Goal: Transaction & Acquisition: Purchase product/service

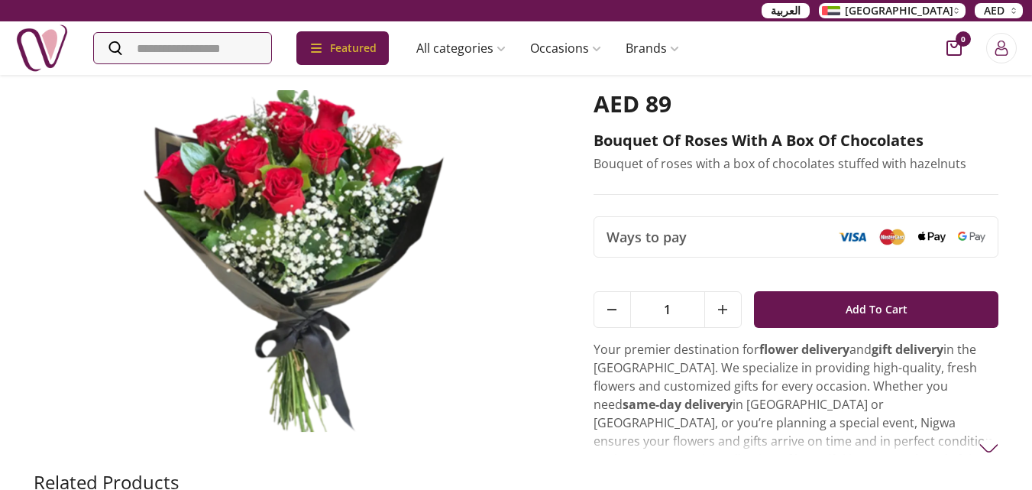
scroll to position [76, 0]
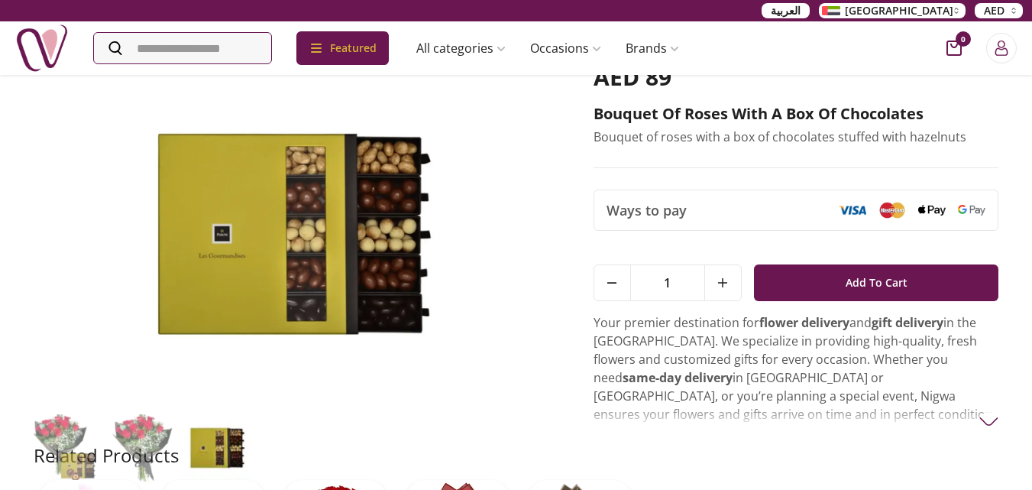
click at [992, 422] on img at bounding box center [989, 421] width 19 height 19
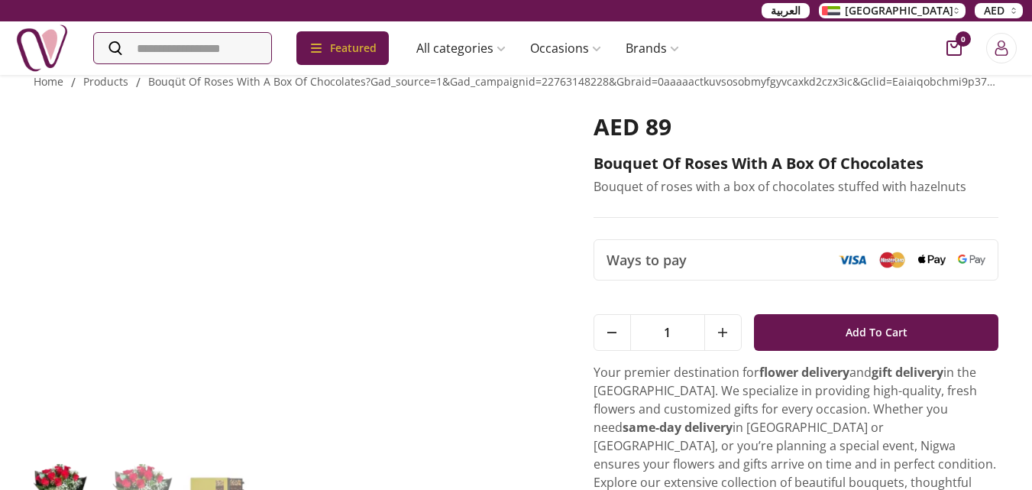
scroll to position [0, 0]
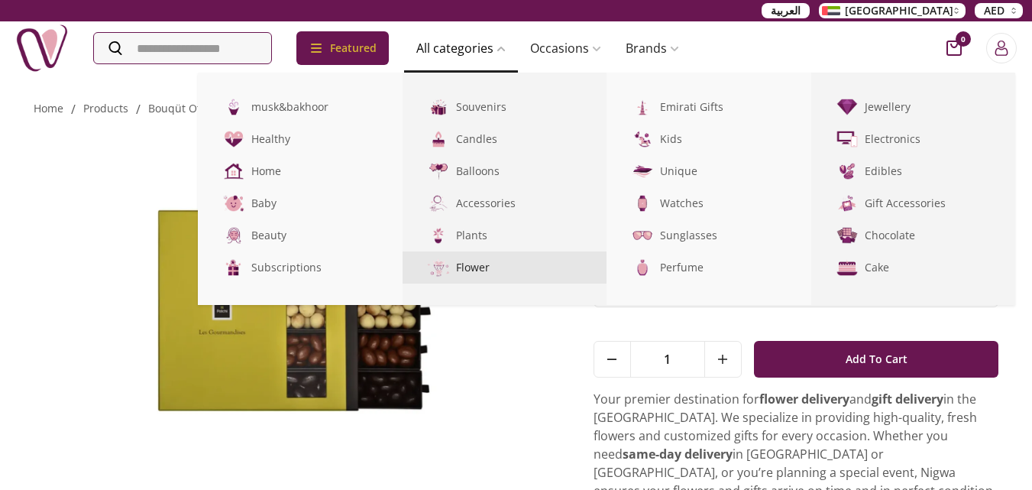
click at [486, 269] on link "Flower" at bounding box center [505, 267] width 205 height 32
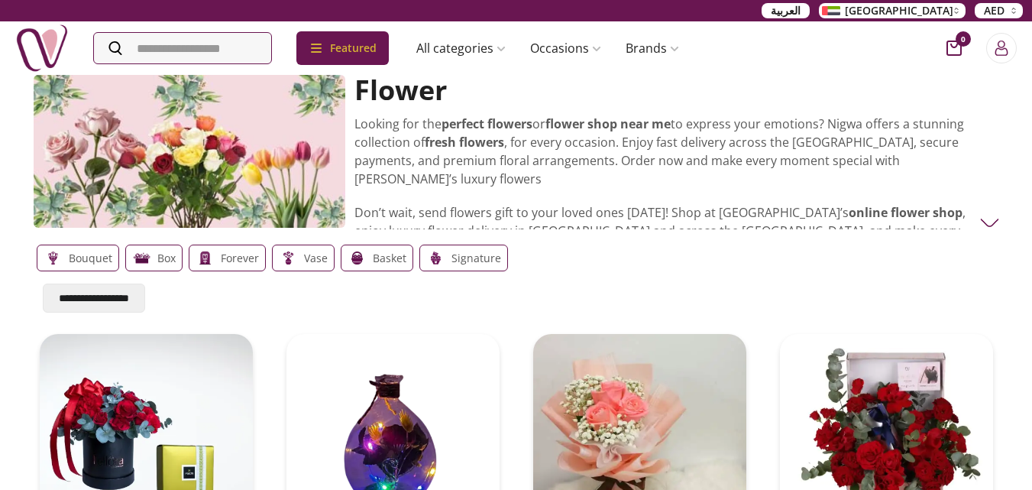
click at [80, 260] on p "Bouquet" at bounding box center [91, 258] width 44 height 18
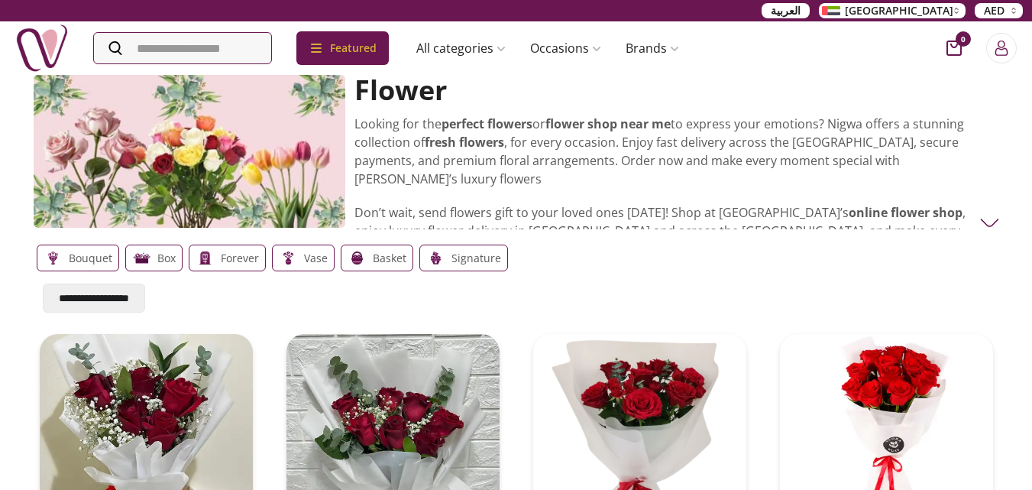
click at [111, 300] on select "**********" at bounding box center [94, 298] width 102 height 29
click at [152, 258] on div "Box" at bounding box center [153, 258] width 57 height 27
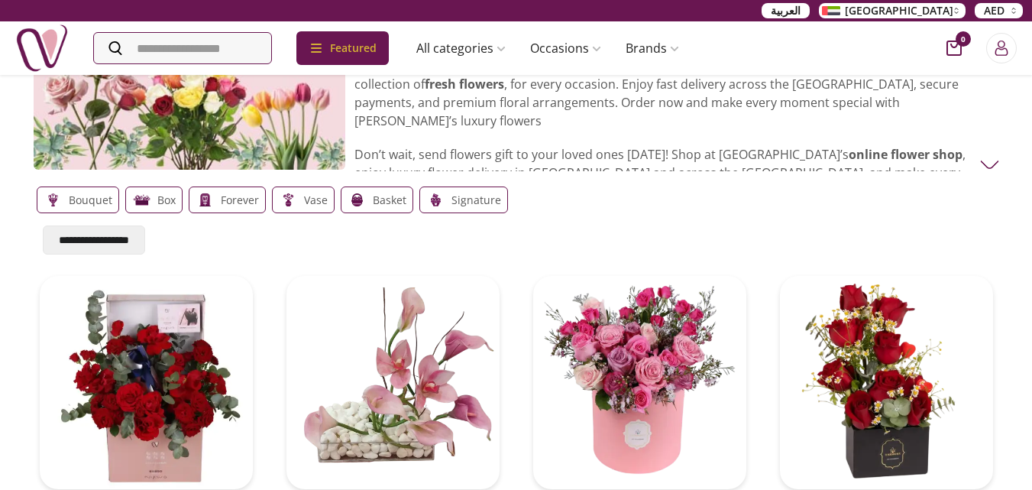
scroll to position [153, 0]
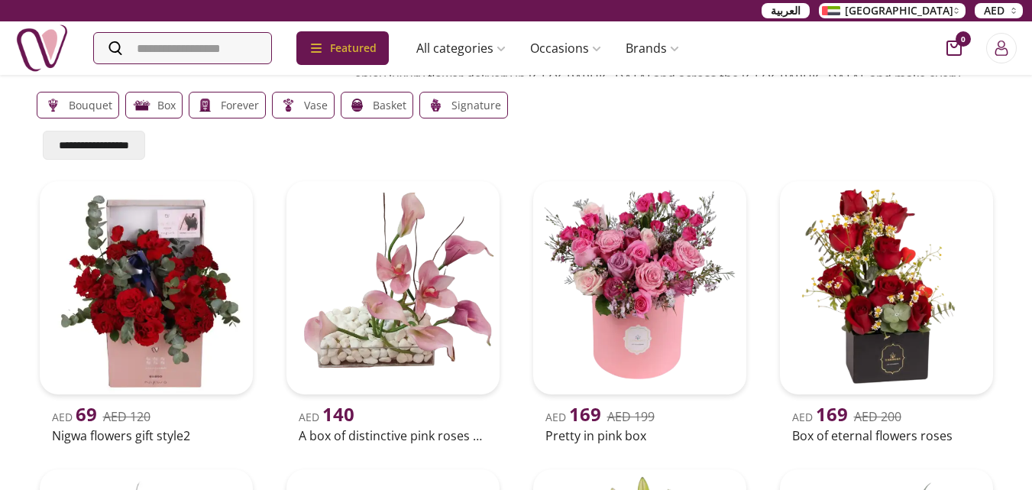
click at [226, 118] on div "Bouquet Box forever Vase Basket Signature" at bounding box center [517, 105] width 966 height 39
click at [238, 108] on p "forever" at bounding box center [240, 105] width 38 height 18
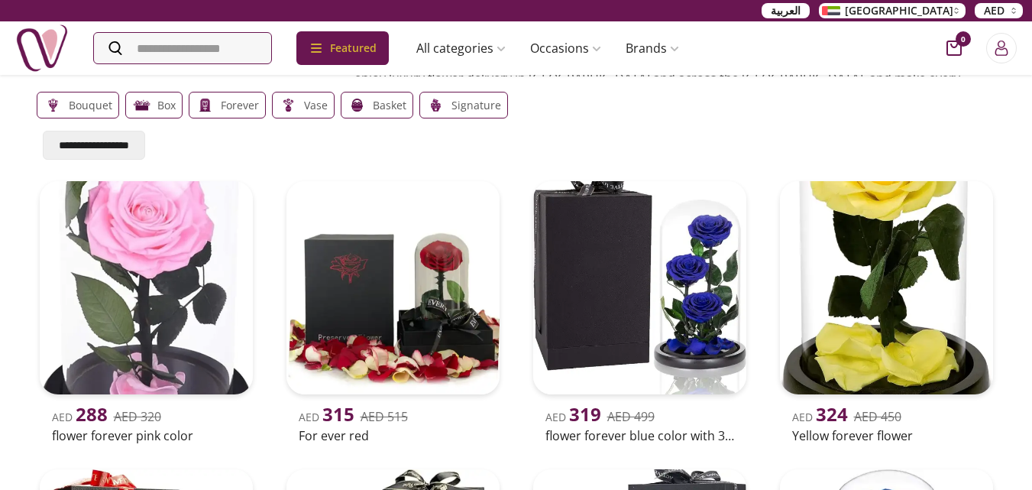
click at [313, 100] on p "Vase" at bounding box center [316, 105] width 24 height 18
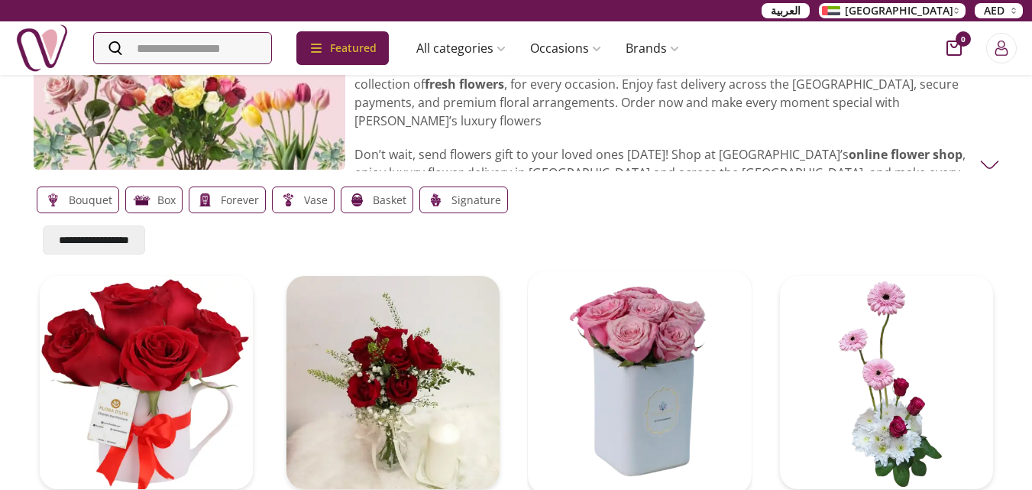
scroll to position [0, 0]
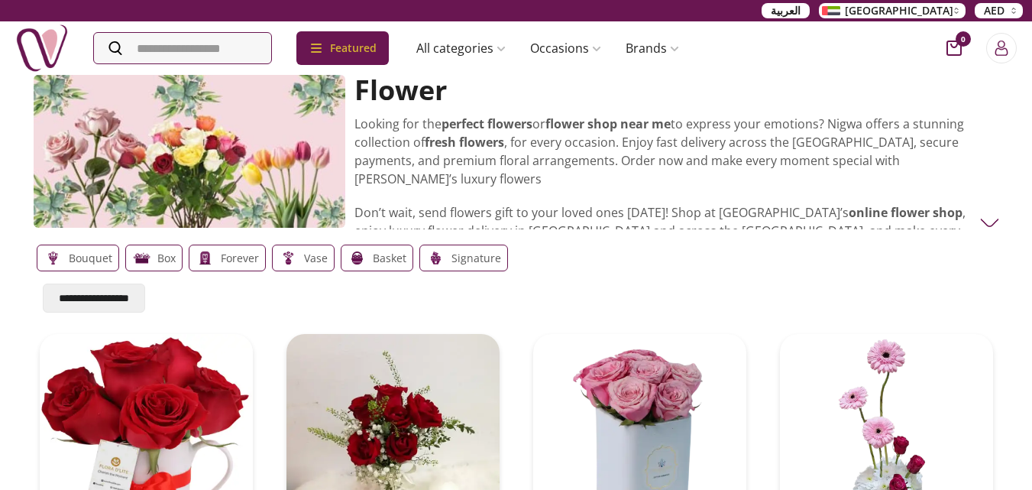
click at [467, 267] on p "Signature" at bounding box center [477, 258] width 50 height 18
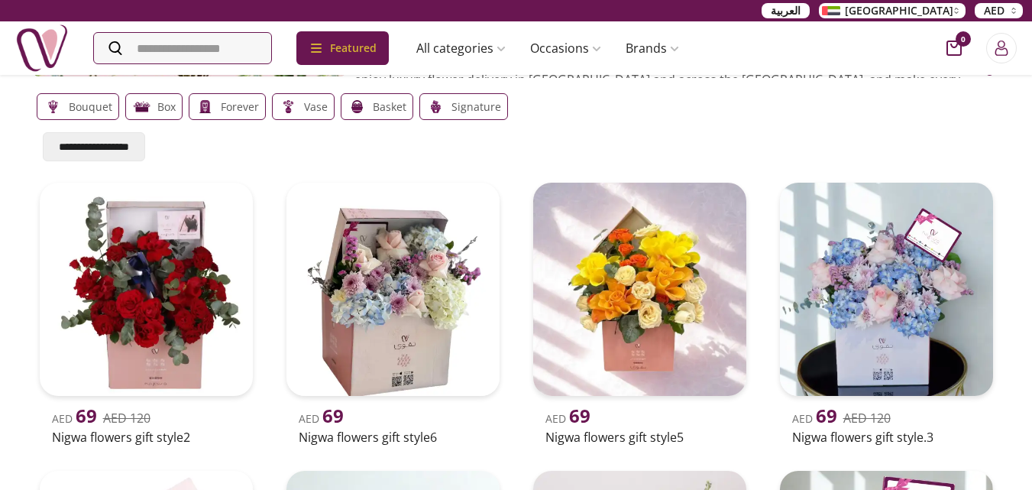
scroll to position [153, 0]
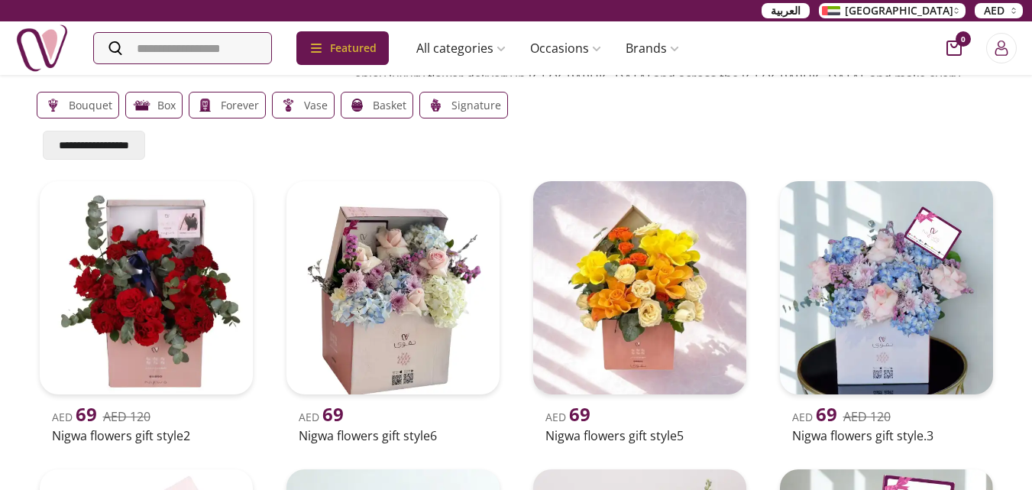
click at [384, 105] on p "Basket" at bounding box center [390, 105] width 34 height 18
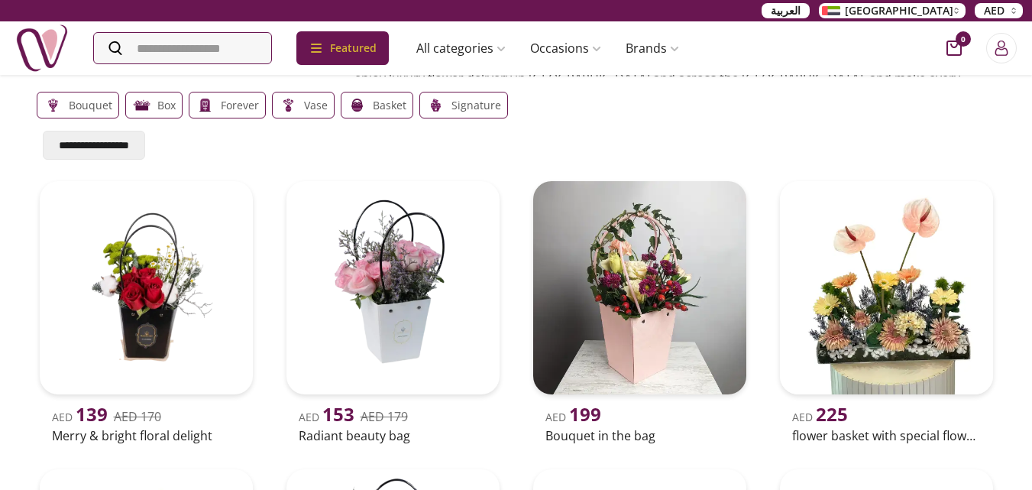
click at [466, 102] on p "Signature" at bounding box center [477, 105] width 50 height 18
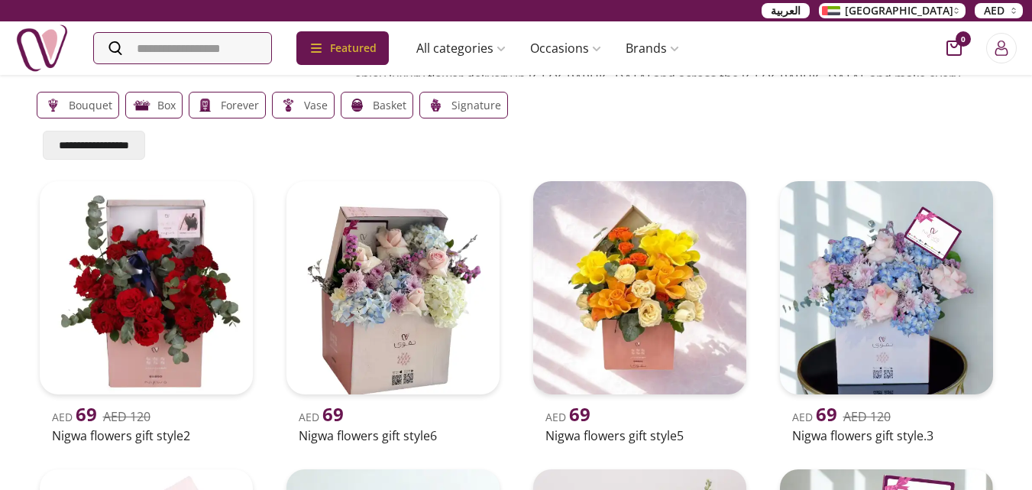
scroll to position [0, 0]
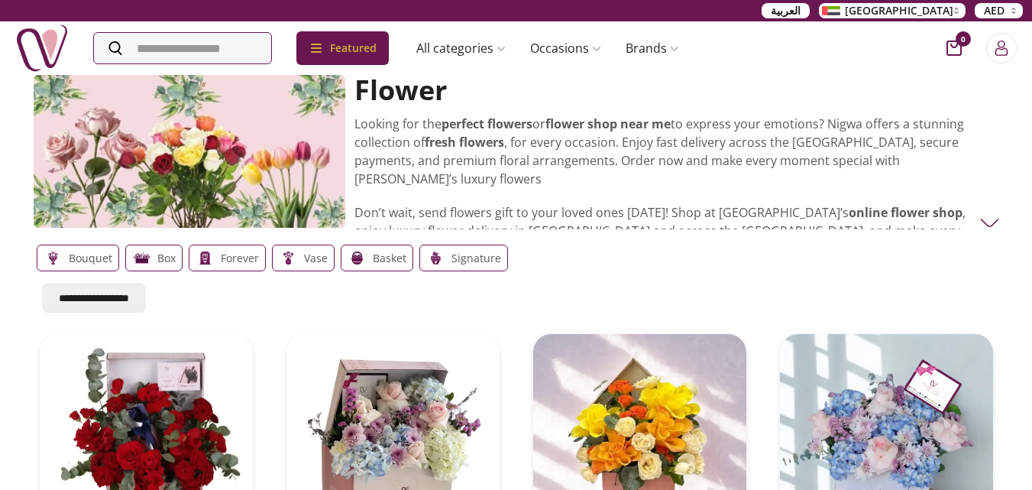
click at [386, 261] on p "Basket" at bounding box center [390, 258] width 34 height 18
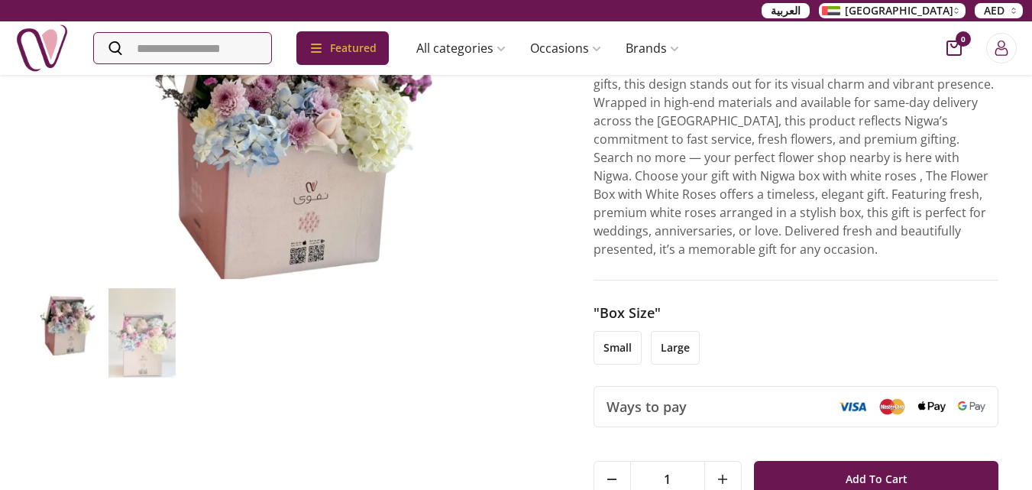
scroll to position [229, 0]
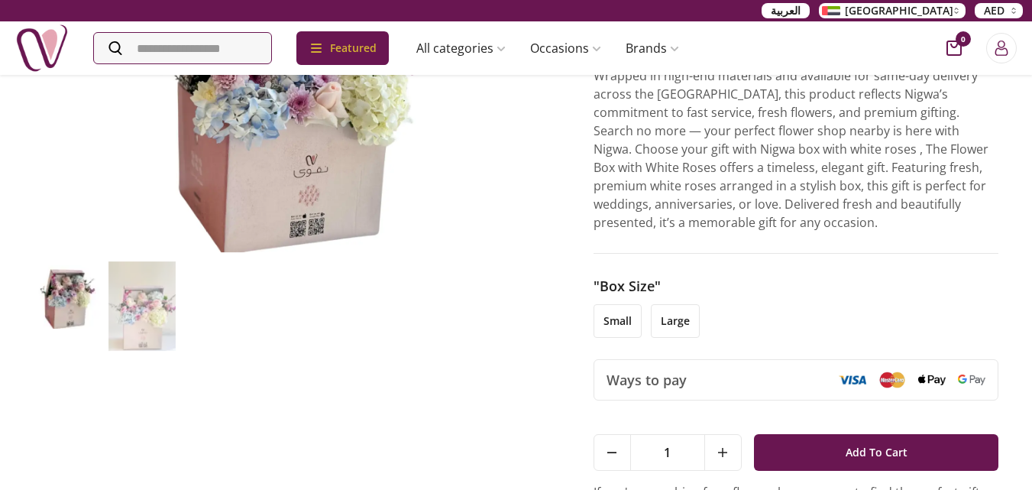
click at [670, 310] on li "large" at bounding box center [675, 321] width 49 height 34
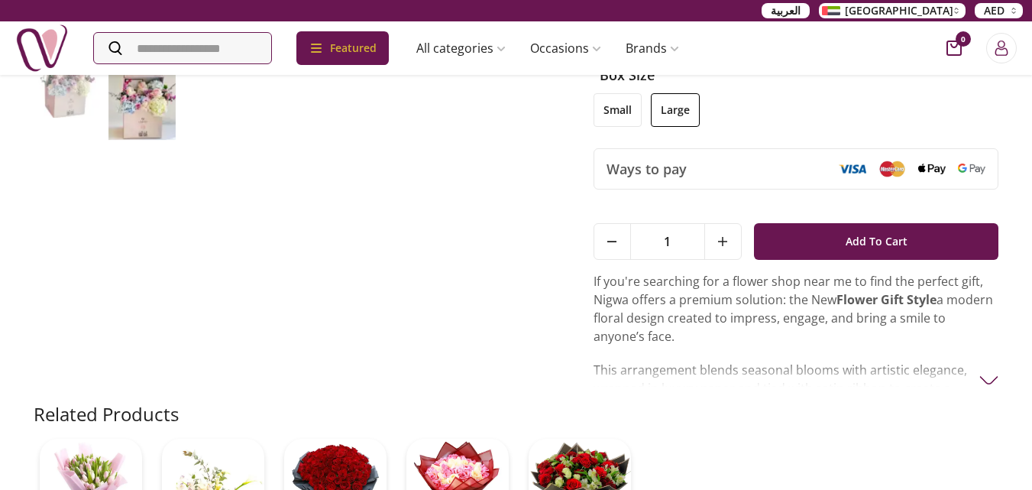
scroll to position [535, 0]
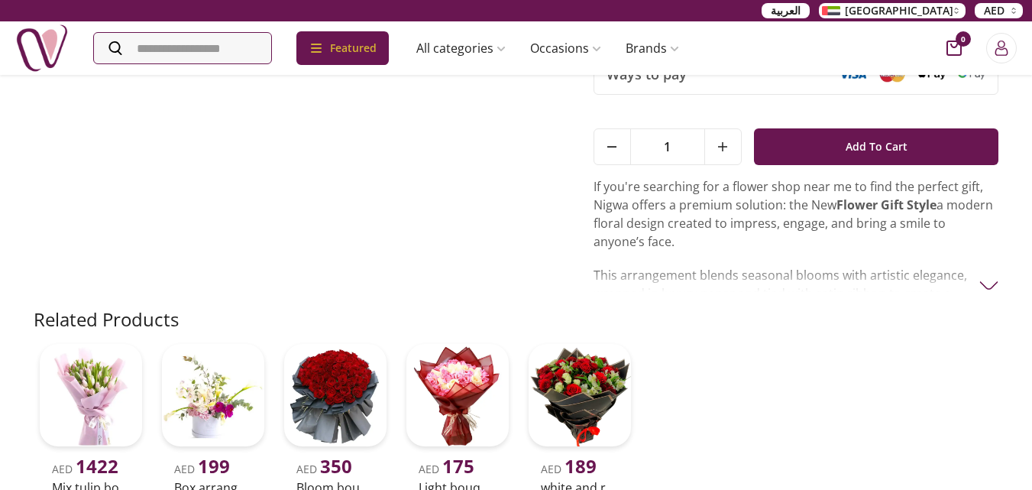
click at [886, 266] on p "This arrangement blends seasonal blooms with artistic elegance, wrapped in luxu…" at bounding box center [797, 312] width 406 height 92
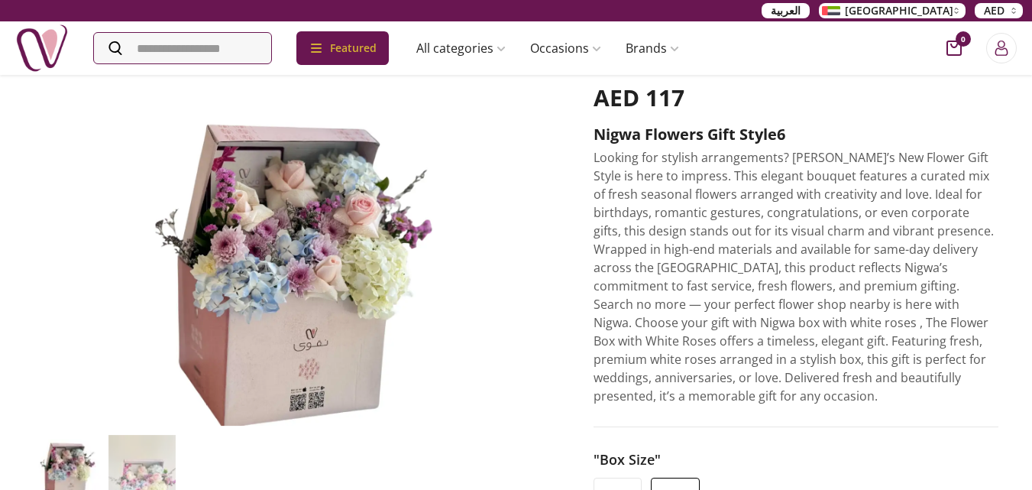
scroll to position [229, 0]
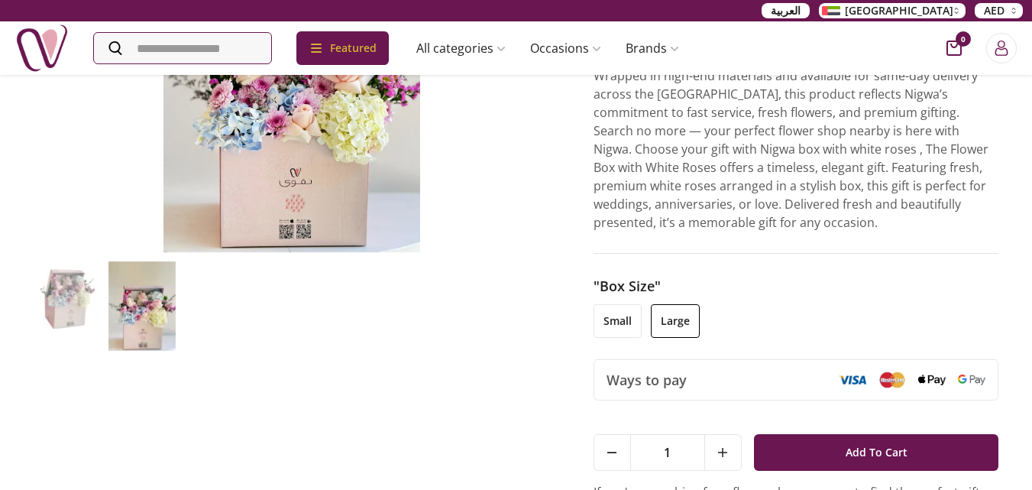
click at [608, 310] on li "small" at bounding box center [618, 321] width 48 height 34
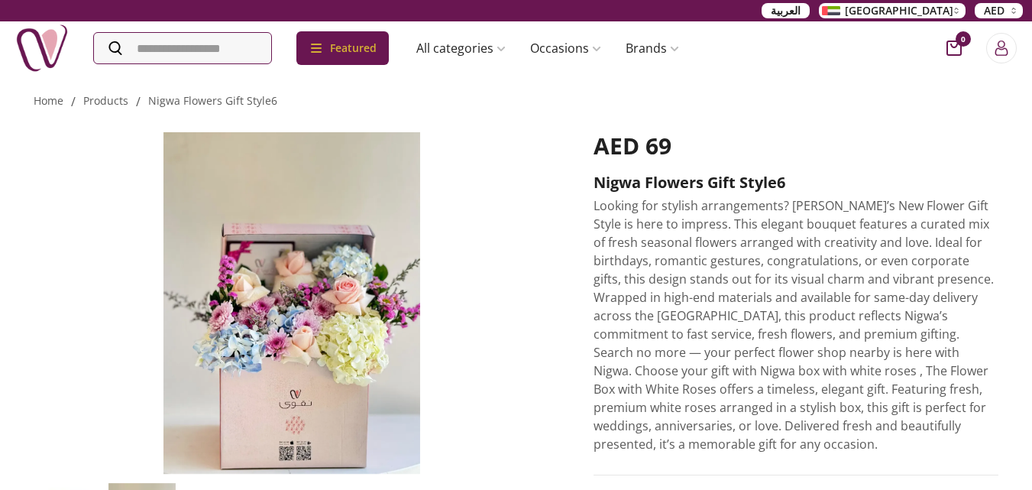
scroll to position [0, 0]
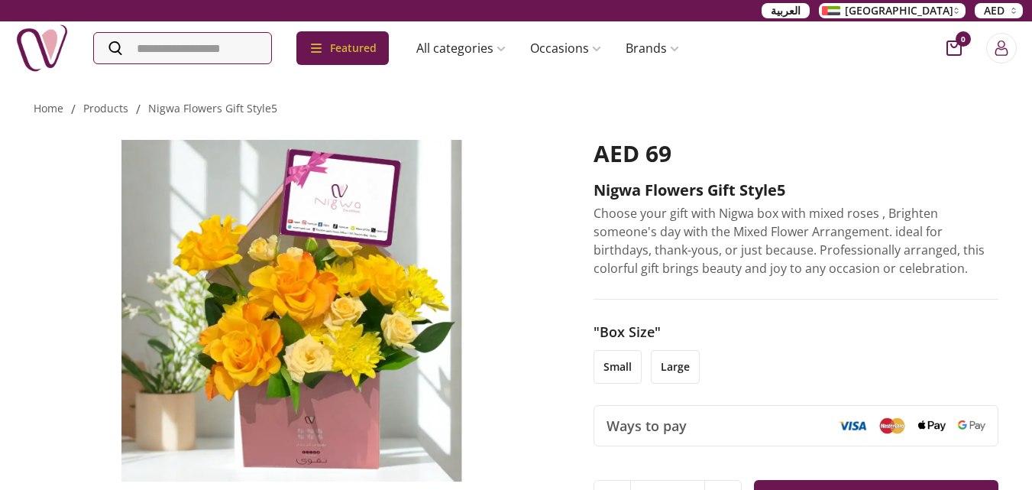
click at [615, 365] on li "small" at bounding box center [618, 367] width 48 height 34
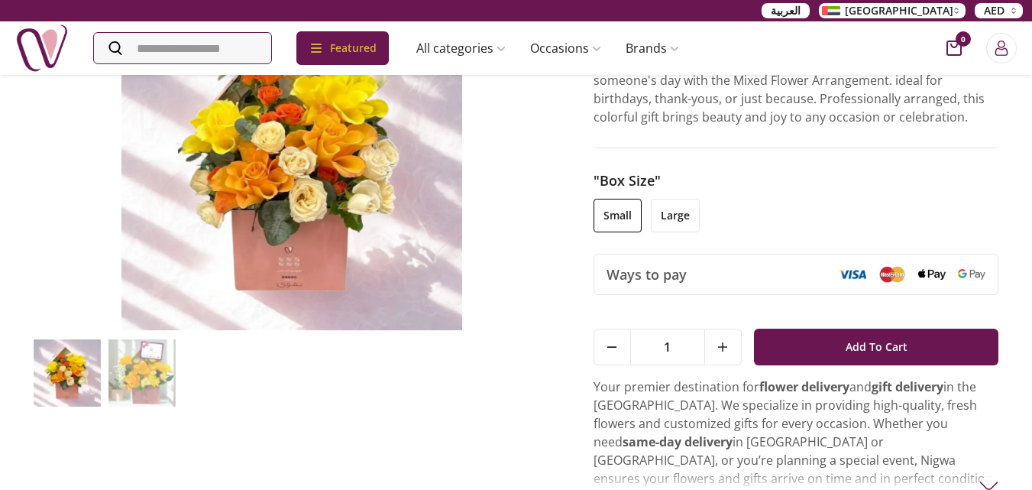
scroll to position [153, 0]
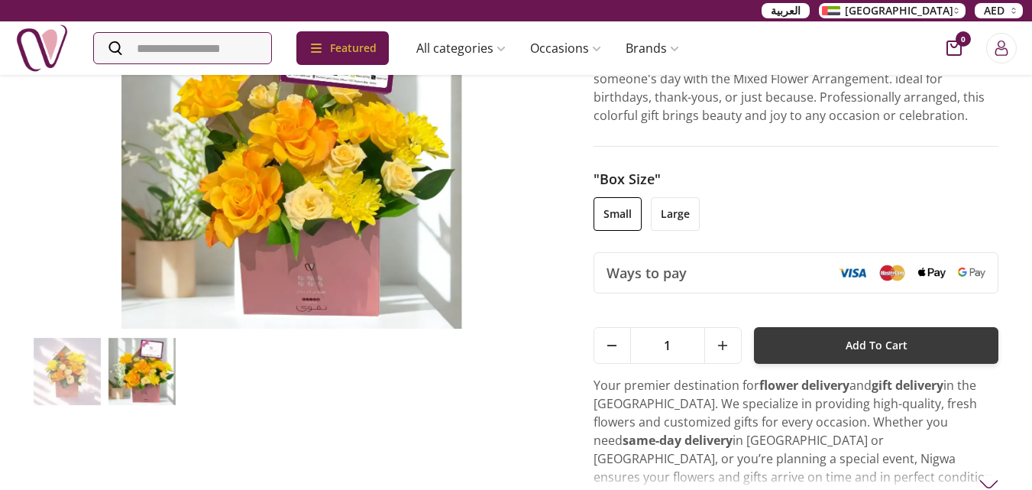
click at [892, 340] on span "Add To Cart" at bounding box center [877, 346] width 62 height 28
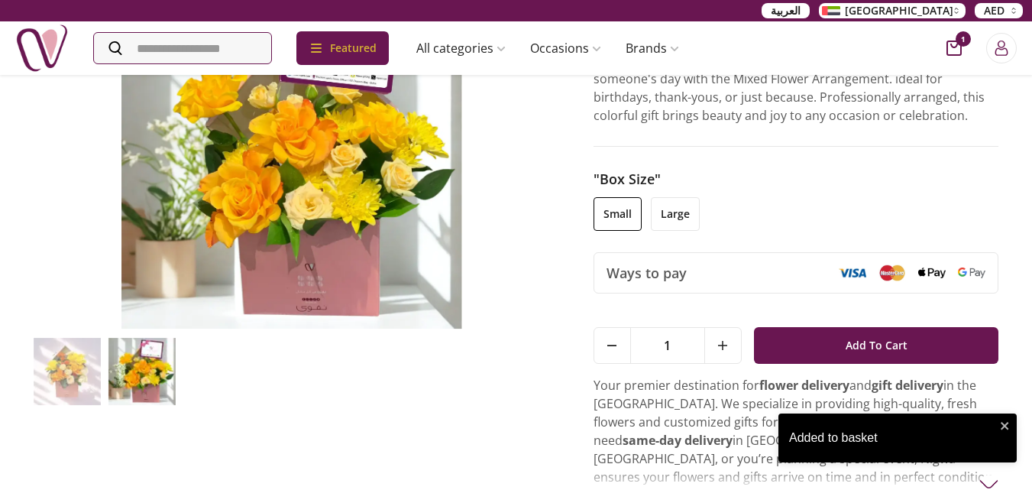
click at [948, 47] on icon "cart-button" at bounding box center [954, 48] width 15 height 15
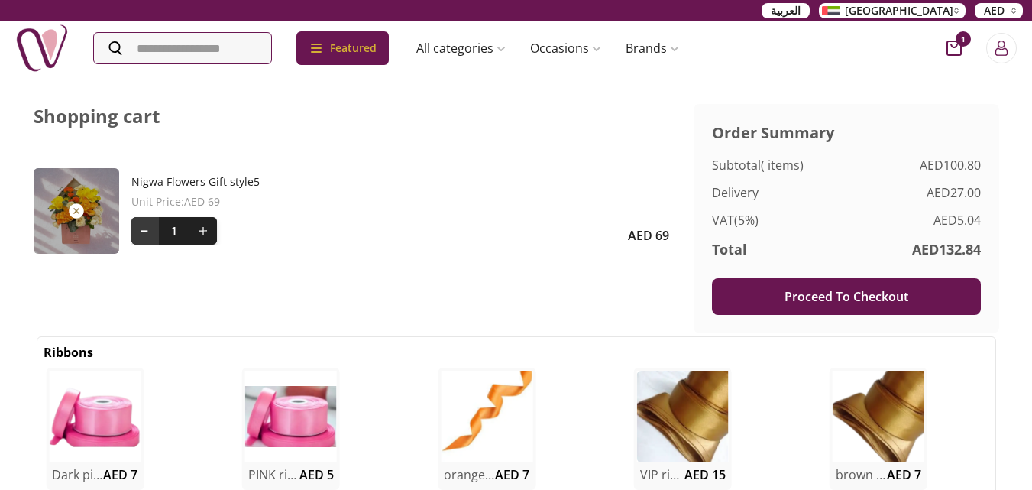
click at [135, 230] on button at bounding box center [145, 231] width 28 height 28
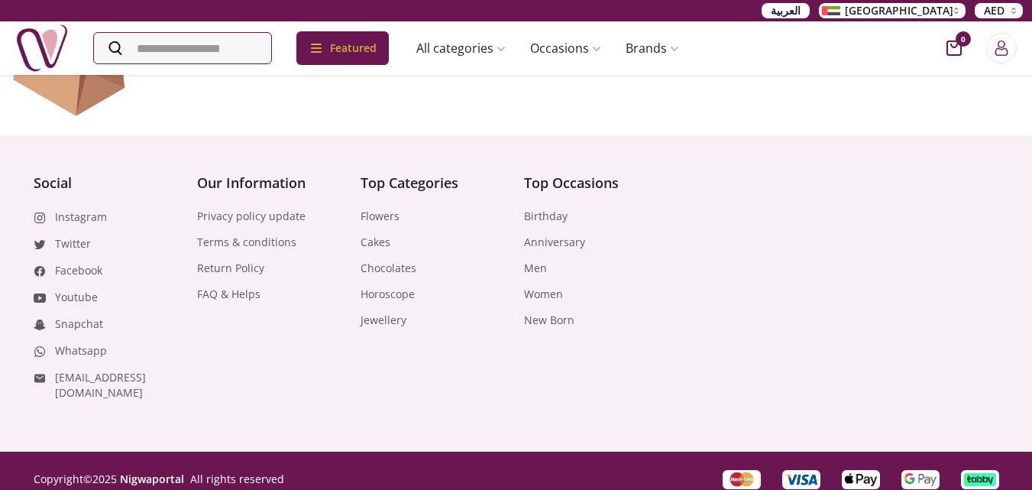
scroll to position [199, 0]
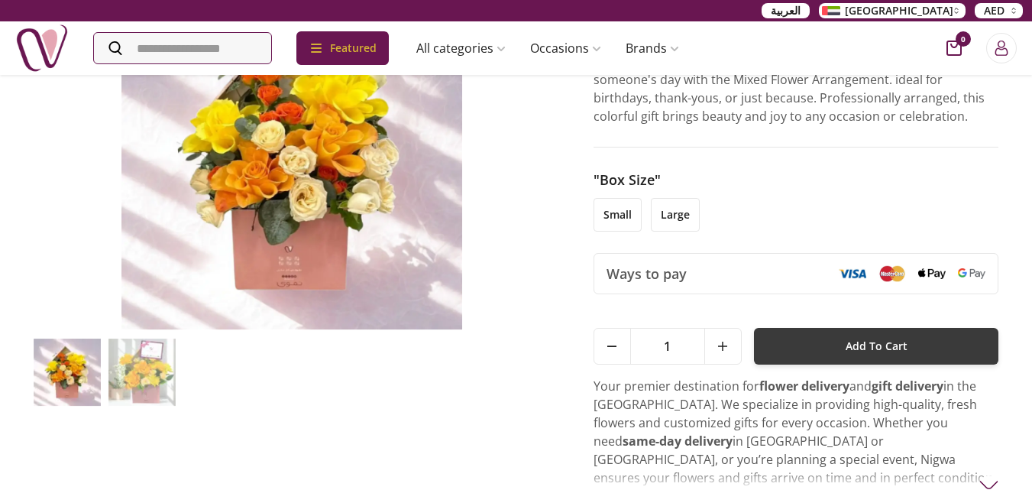
scroll to position [153, 0]
click at [890, 348] on span "Add To Cart" at bounding box center [877, 346] width 62 height 28
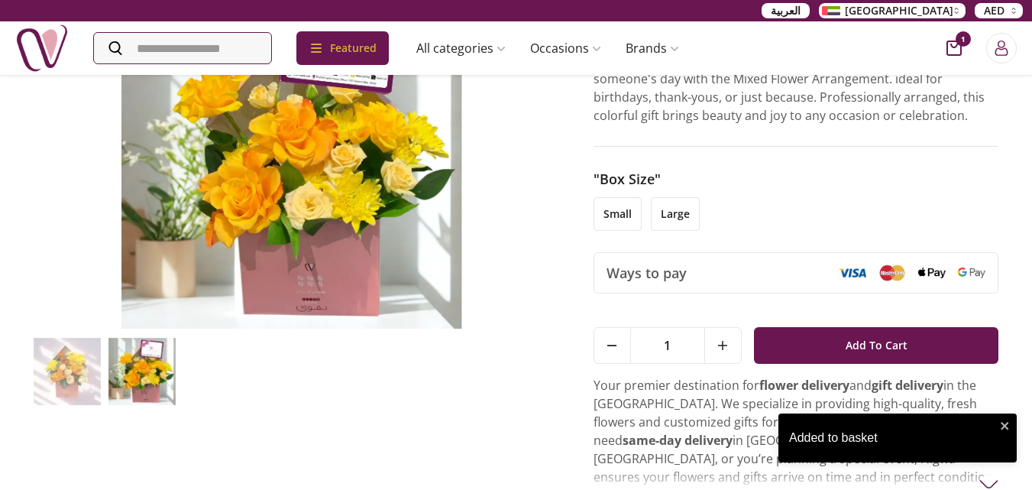
click at [951, 56] on div "1" at bounding box center [977, 48] width 79 height 31
click at [960, 48] on icon "cart-button" at bounding box center [954, 48] width 15 height 15
